Goal: Task Accomplishment & Management: Manage account settings

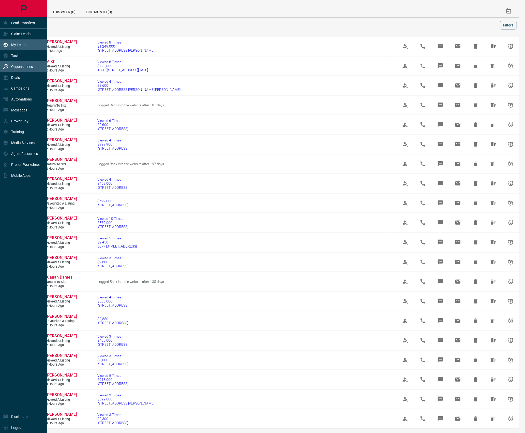
click at [23, 44] on p "My Leads" at bounding box center [18, 45] width 15 height 4
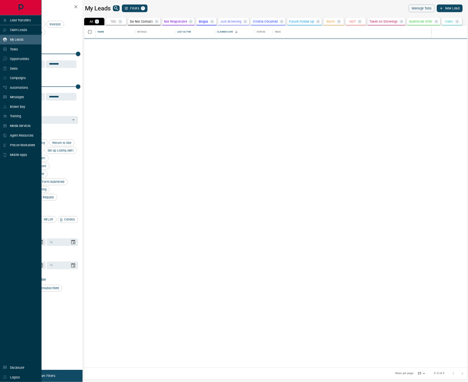
scroll to position [382, 429]
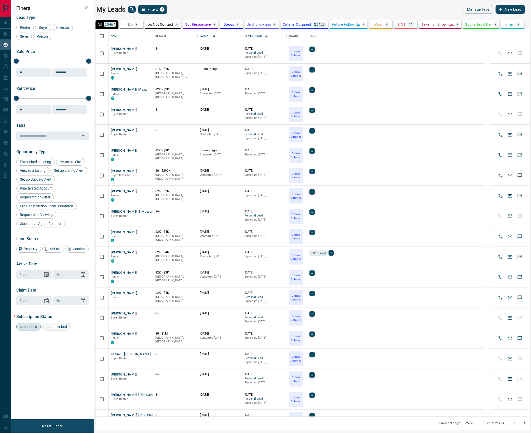
click at [59, 331] on div "unsubscribed" at bounding box center [56, 327] width 28 height 8
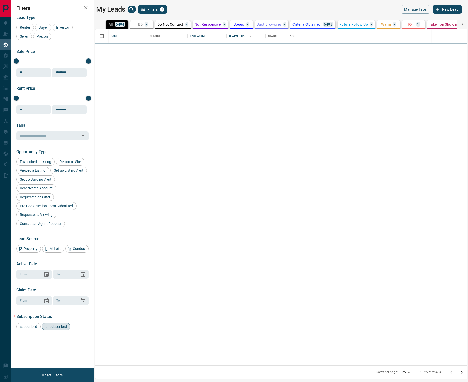
scroll to position [332, 367]
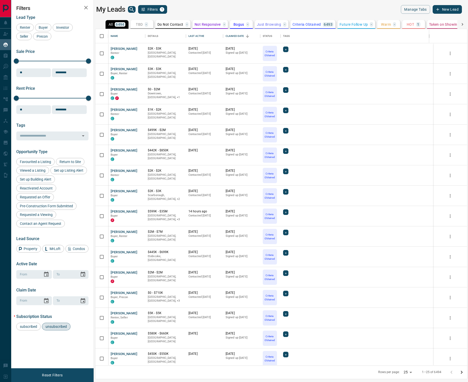
click at [411, 24] on p "HOT" at bounding box center [410, 25] width 7 height 4
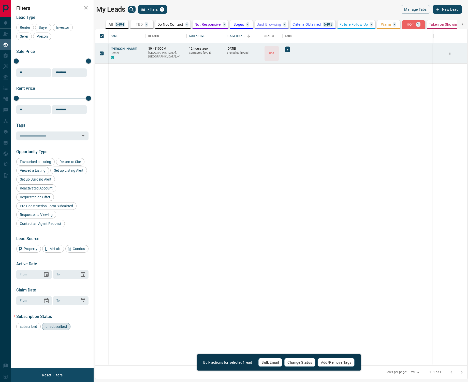
click at [296, 363] on button "Change Status" at bounding box center [299, 362] width 31 height 9
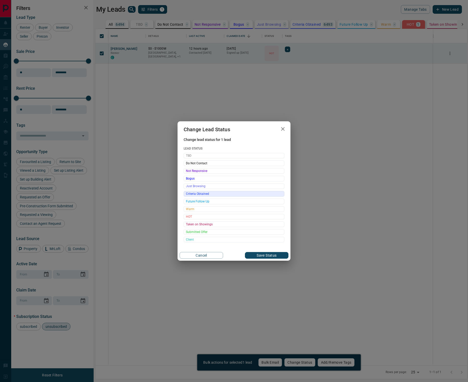
click at [197, 194] on span "Criteria Obtained" at bounding box center [234, 193] width 96 height 5
click at [255, 255] on button "Save Status" at bounding box center [267, 255] width 44 height 7
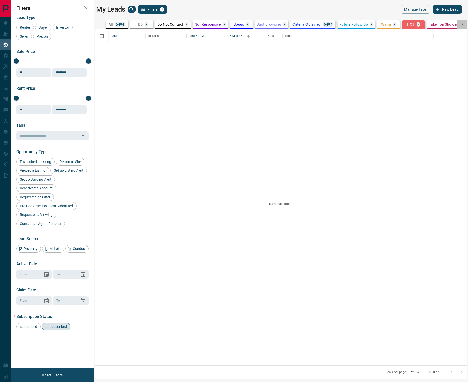
click at [463, 24] on icon at bounding box center [462, 24] width 5 height 5
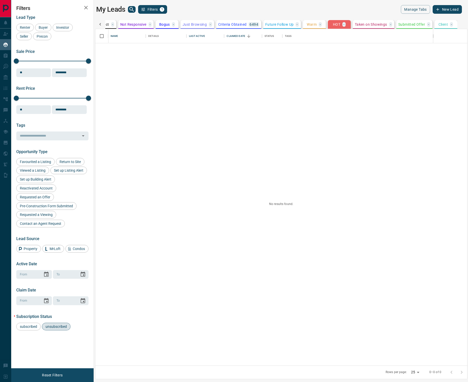
click at [100, 25] on icon at bounding box center [100, 24] width 2 height 3
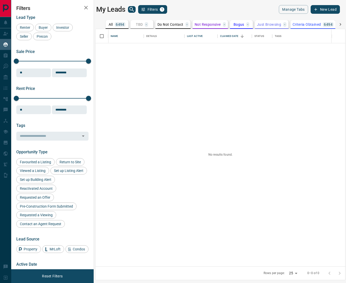
scroll to position [95, 0]
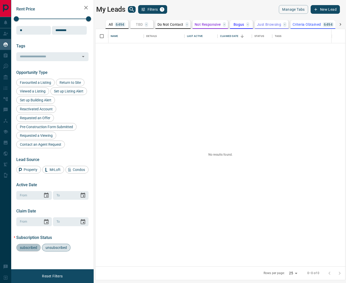
drag, startPoint x: 27, startPoint y: 248, endPoint x: 30, endPoint y: 246, distance: 3.3
click at [28, 249] on span "subscribed" at bounding box center [28, 247] width 21 height 4
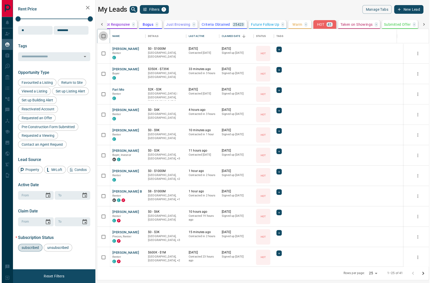
scroll to position [226, 329]
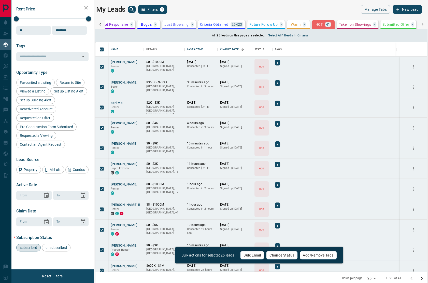
click at [281, 252] on button "Change Status" at bounding box center [281, 255] width 31 height 9
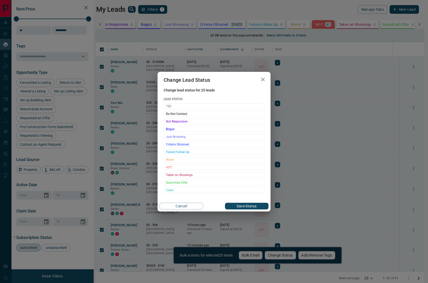
scroll to position [226, 329]
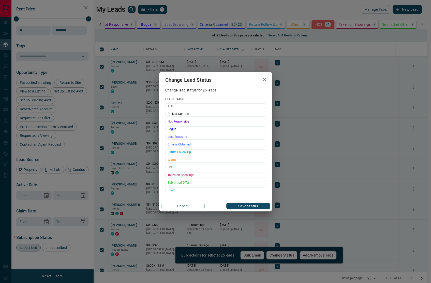
click at [180, 144] on span "Criteria Obtained" at bounding box center [216, 144] width 96 height 5
click at [240, 204] on button "Save Status" at bounding box center [248, 206] width 44 height 7
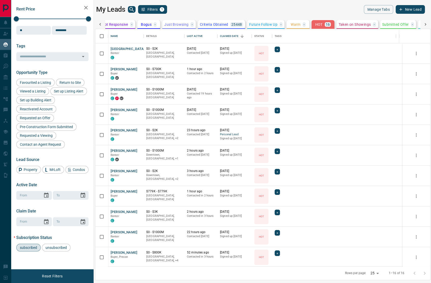
scroll to position [234, 332]
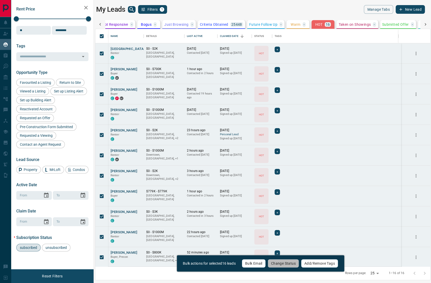
click at [278, 262] on button "Change Status" at bounding box center [283, 263] width 31 height 9
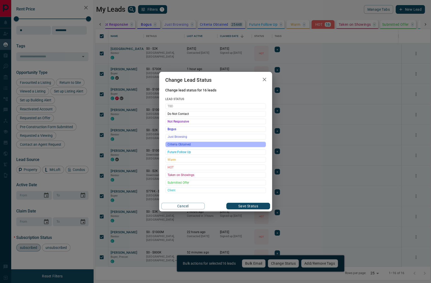
click at [192, 144] on span "Criteria Obtained" at bounding box center [216, 144] width 96 height 5
click at [235, 203] on button "Save Status" at bounding box center [248, 206] width 44 height 7
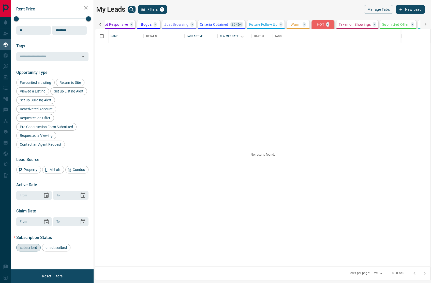
click at [426, 23] on icon at bounding box center [425, 24] width 5 height 5
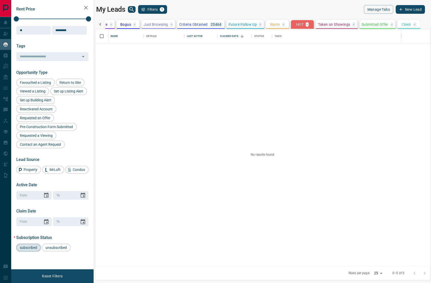
click at [100, 25] on icon at bounding box center [100, 24] width 5 height 5
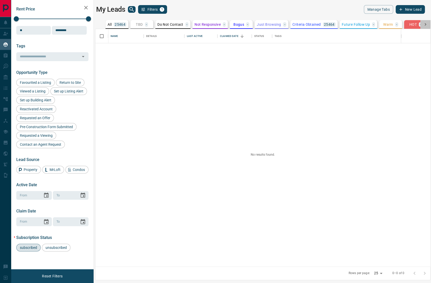
click at [425, 22] on div at bounding box center [426, 24] width 10 height 9
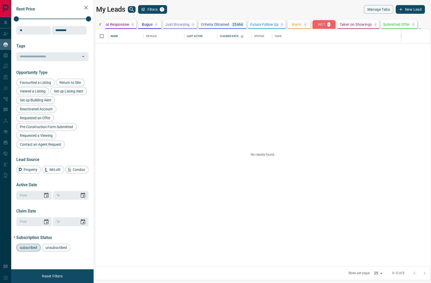
scroll to position [0, 114]
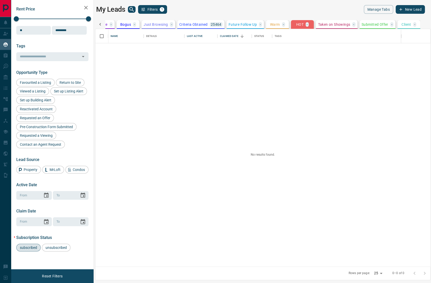
click at [98, 24] on icon at bounding box center [100, 24] width 5 height 5
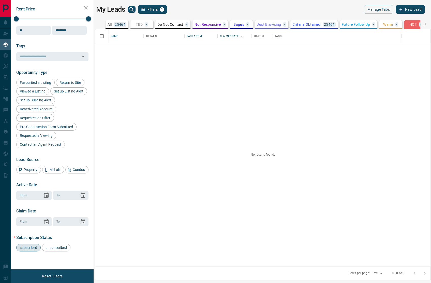
scroll to position [0, 0]
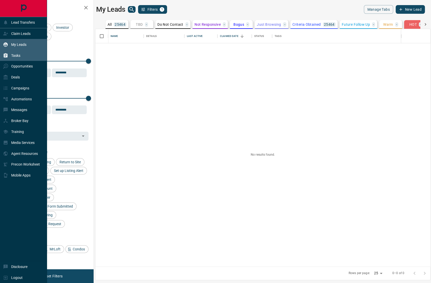
click at [17, 54] on p "Tasks" at bounding box center [15, 55] width 9 height 4
